Goal: Find specific page/section: Find specific page/section

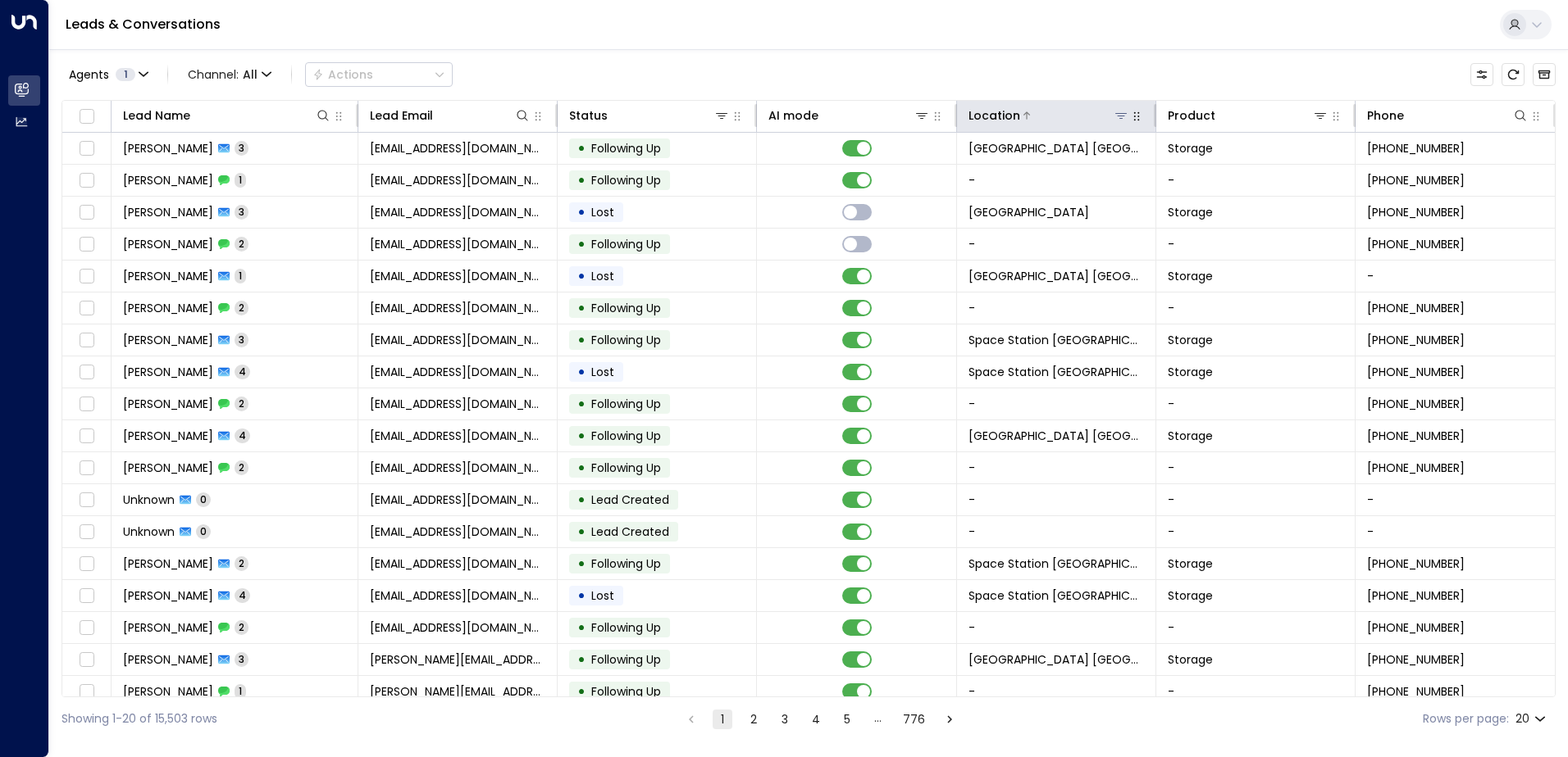
click at [1114, 118] on icon at bounding box center [1120, 115] width 13 height 13
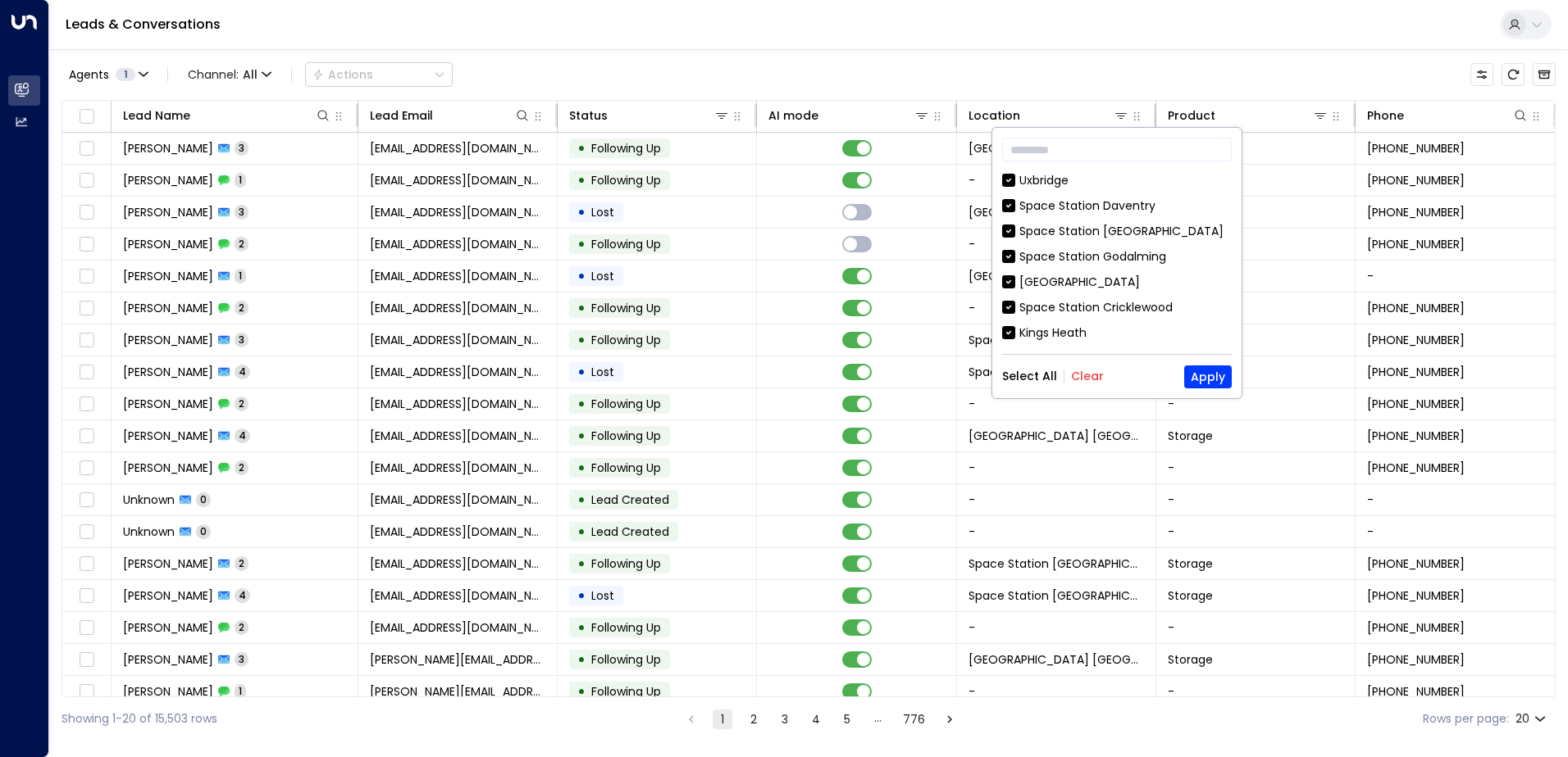
click at [1088, 370] on button "Clear" at bounding box center [1087, 376] width 33 height 13
click at [1106, 144] on input "text" at bounding box center [1116, 149] width 230 height 31
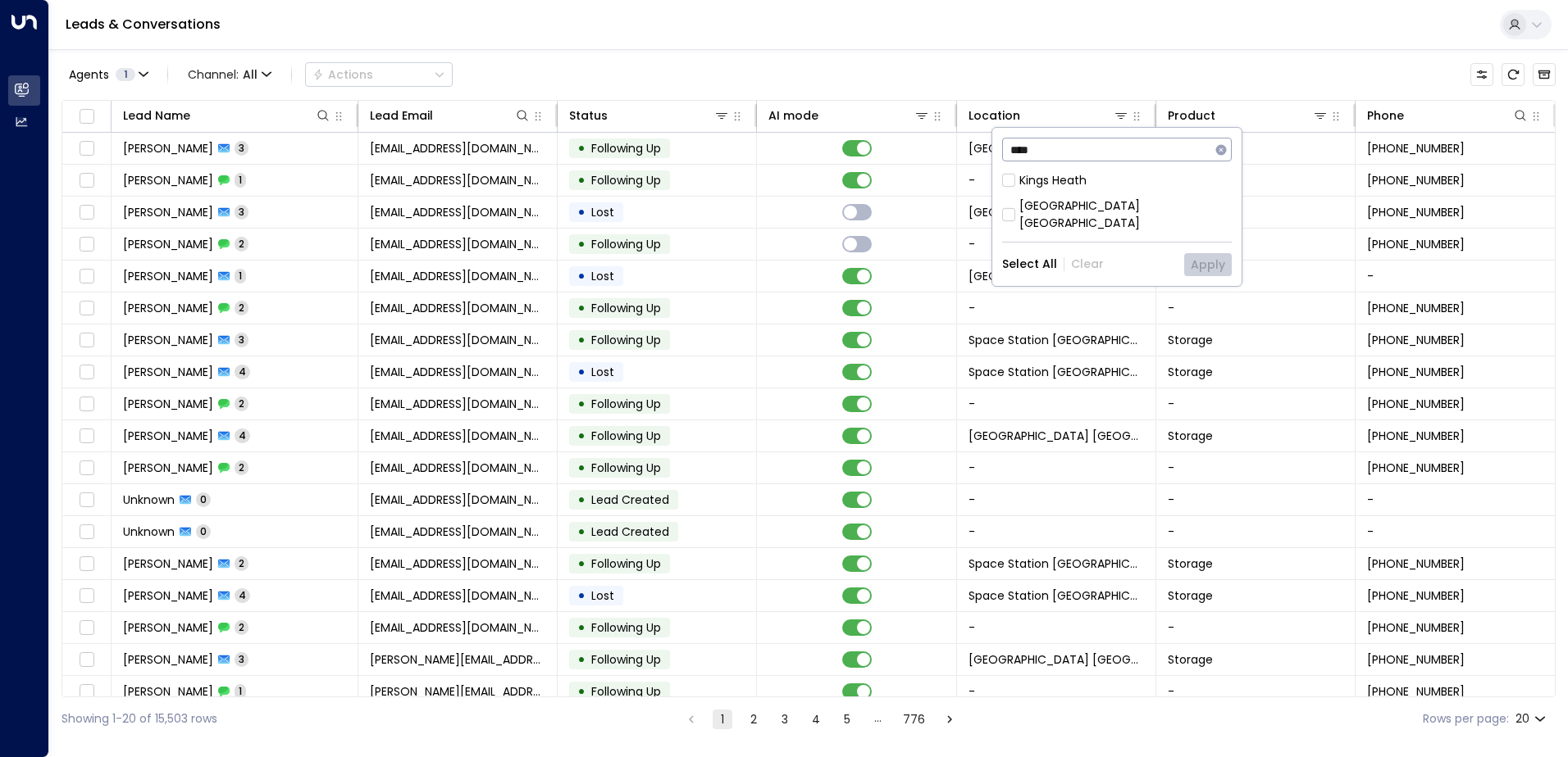
type input "****"
click at [1111, 214] on div "[GEOGRAPHIC_DATA] [GEOGRAPHIC_DATA]" at bounding box center [1125, 214] width 212 height 34
click at [1219, 253] on button "Apply" at bounding box center [1208, 264] width 47 height 23
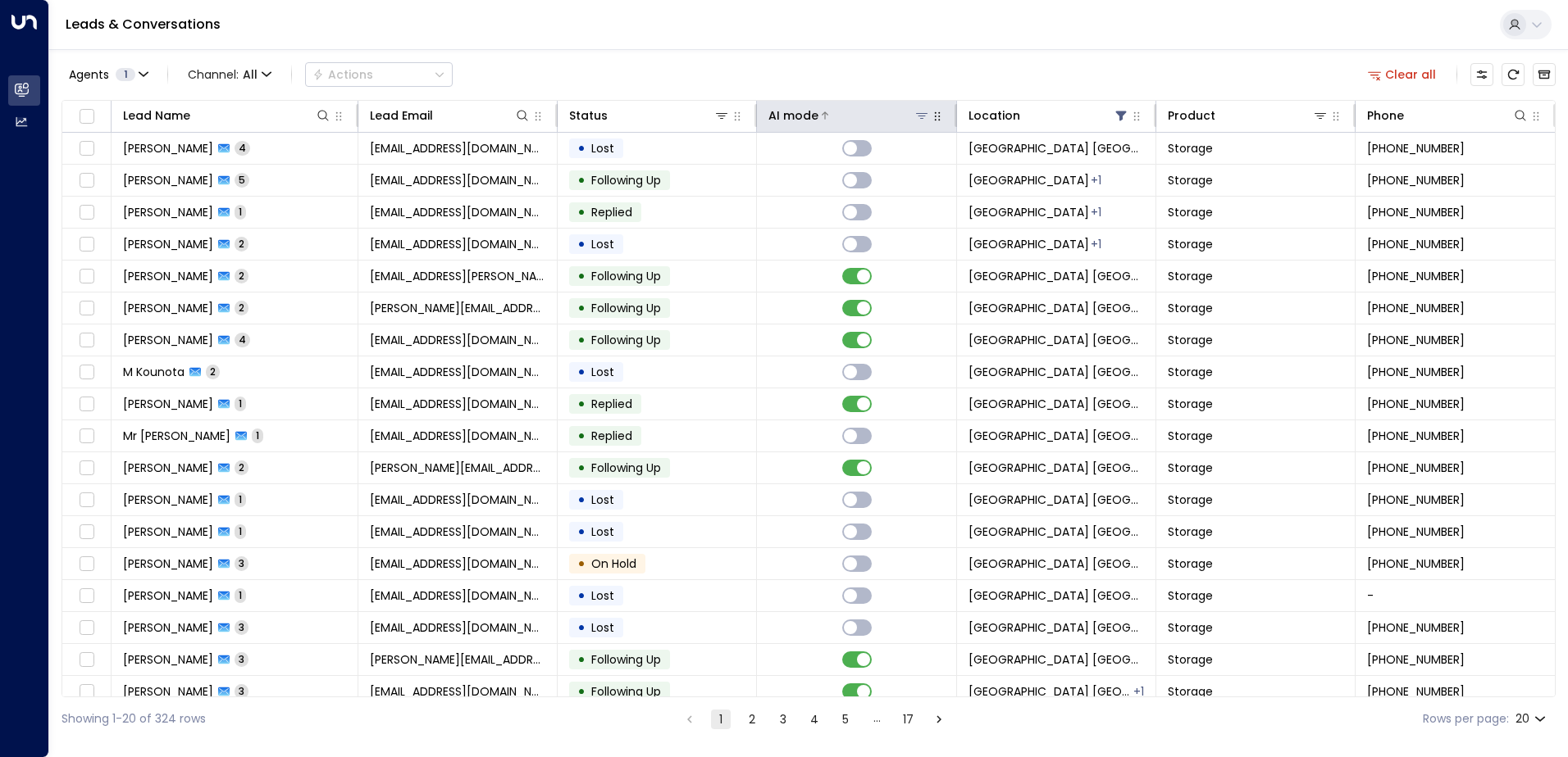
click at [790, 119] on div "AI mode" at bounding box center [793, 115] width 50 height 20
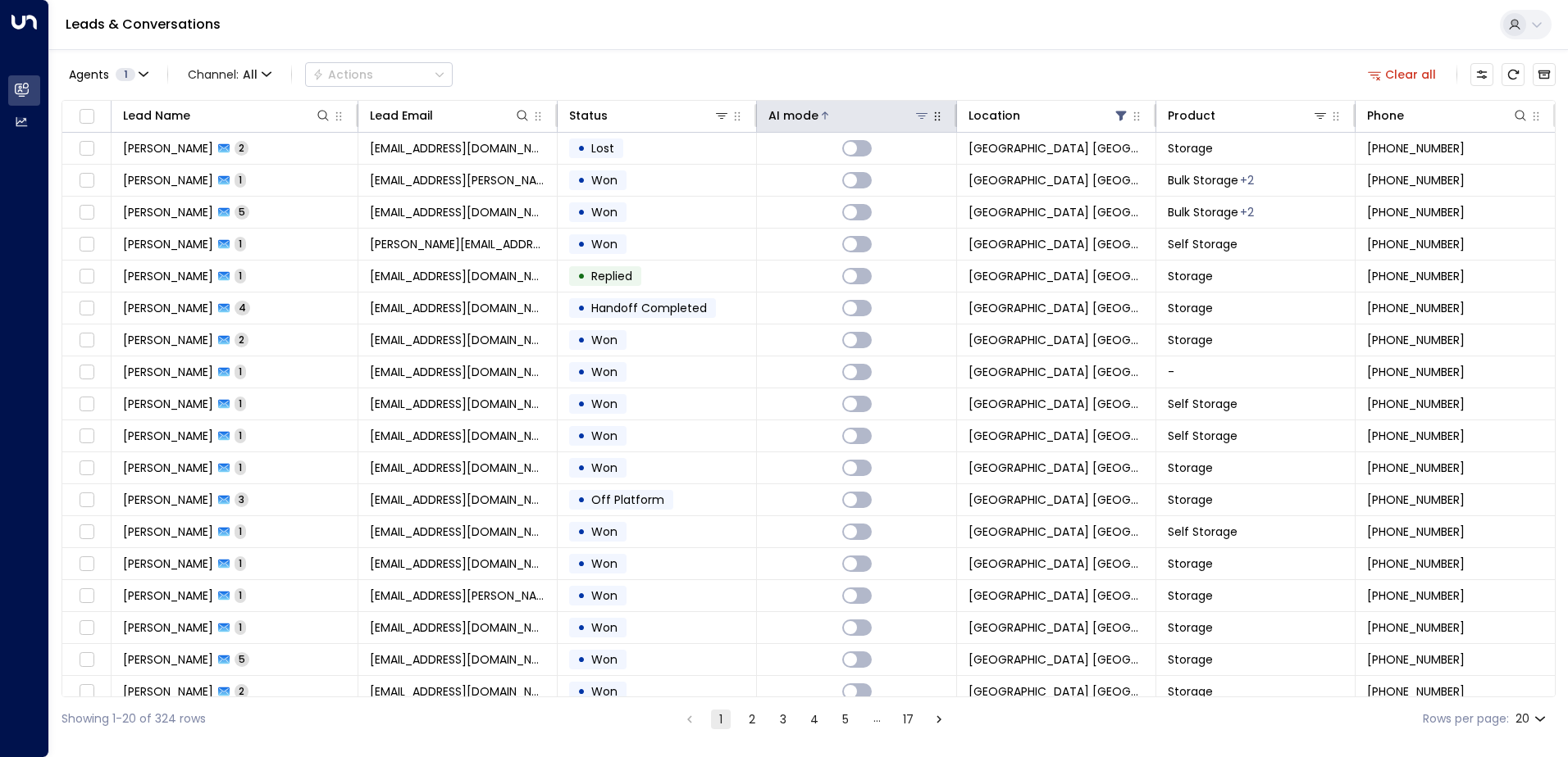
click at [790, 119] on div "AI mode" at bounding box center [793, 115] width 50 height 20
